Goal: Ask a question

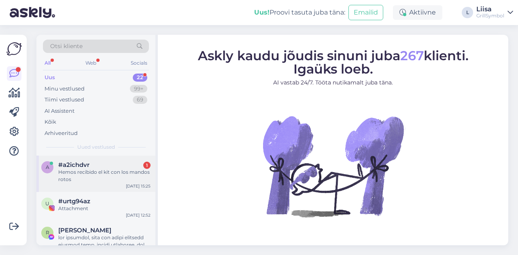
click at [92, 181] on div "Hemos recibido el kit con los mandos rotos" at bounding box center [104, 176] width 92 height 15
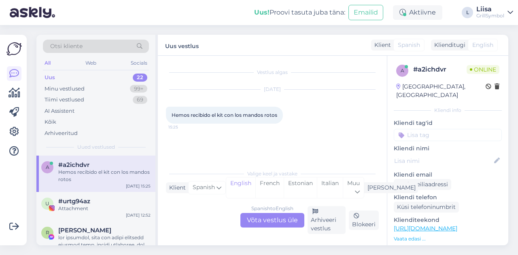
click at [257, 114] on span "Hemos recibido el kit con los mandos rotos" at bounding box center [225, 115] width 106 height 6
copy div "Hemos recibido el kit con los mandos rotos 15:25"
click at [265, 223] on div "Spanish to English Võta vestlus üle" at bounding box center [272, 220] width 64 height 15
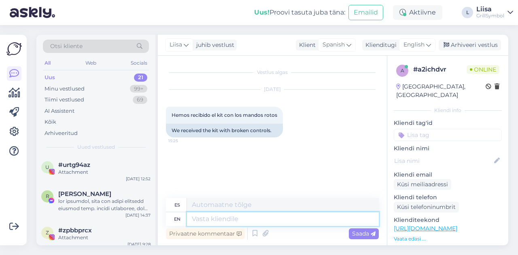
click at [236, 222] on textarea at bounding box center [283, 219] width 192 height 14
type textarea "Hi!"
type textarea "¡Hola!"
type textarea "Hi!"
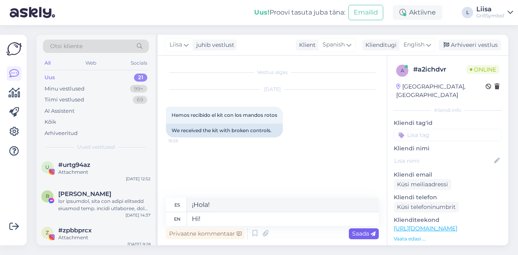
click at [366, 234] on span "Saada" at bounding box center [363, 233] width 23 height 7
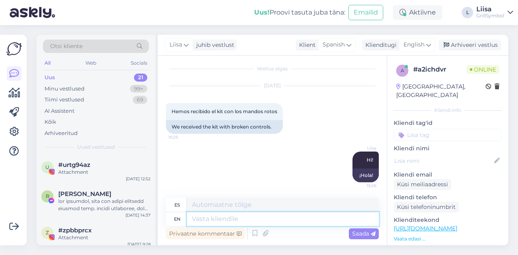
click at [199, 219] on textarea at bounding box center [283, 219] width 192 height 14
type textarea "Can"
type textarea "Poder"
type textarea "Can you p"
type textarea "Puede"
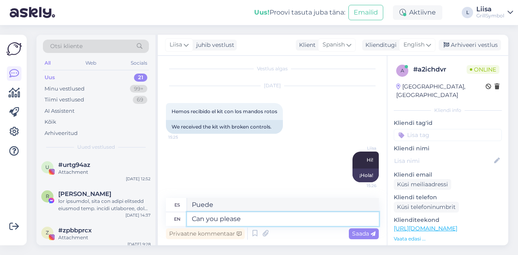
type textarea "Can you please t"
type textarea "¿Puedes por favor?"
type textarea "Can you please tell"
type textarea "¿Puedes decirme por favor?"
type textarea "Can you please tell me your ir"
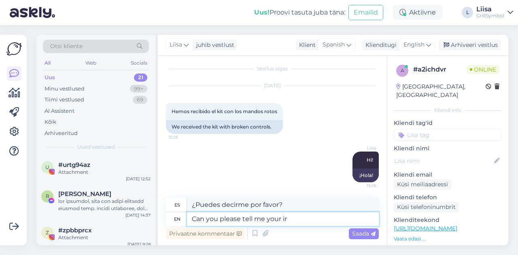
type textarea "¿Puedes decirme tu por favor?"
type textarea "Can you please tell me your order n"
type textarea "¿Puedes decirme tu pedido por favor?"
type textarea "Can you please tell me your order number?"
type textarea "¿Puedes decirme tu número de pedido?"
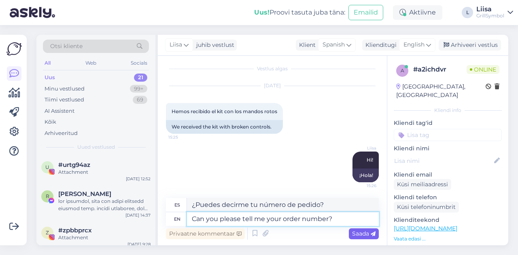
type textarea "Can you please tell me your order number?"
click at [354, 235] on span "Saada" at bounding box center [363, 233] width 23 height 7
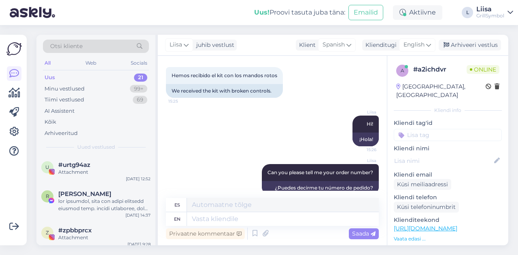
scroll to position [52, 0]
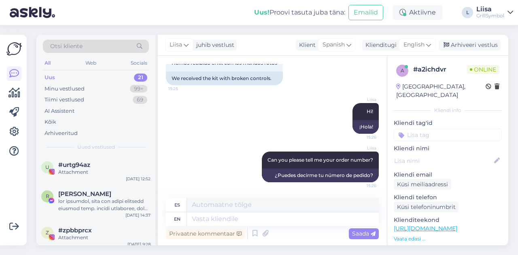
click at [457, 225] on link "[URL][DOMAIN_NAME]" at bounding box center [426, 228] width 64 height 7
click at [227, 137] on div "Liisa Hi! 15:26 ¡Hola!" at bounding box center [272, 118] width 213 height 49
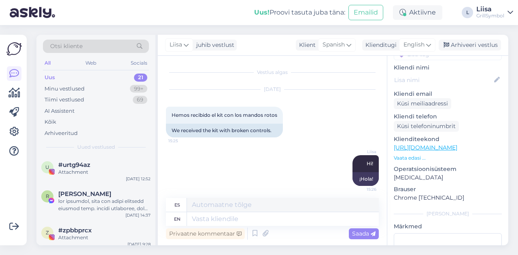
scroll to position [0, 0]
